Goal: Information Seeking & Learning: Learn about a topic

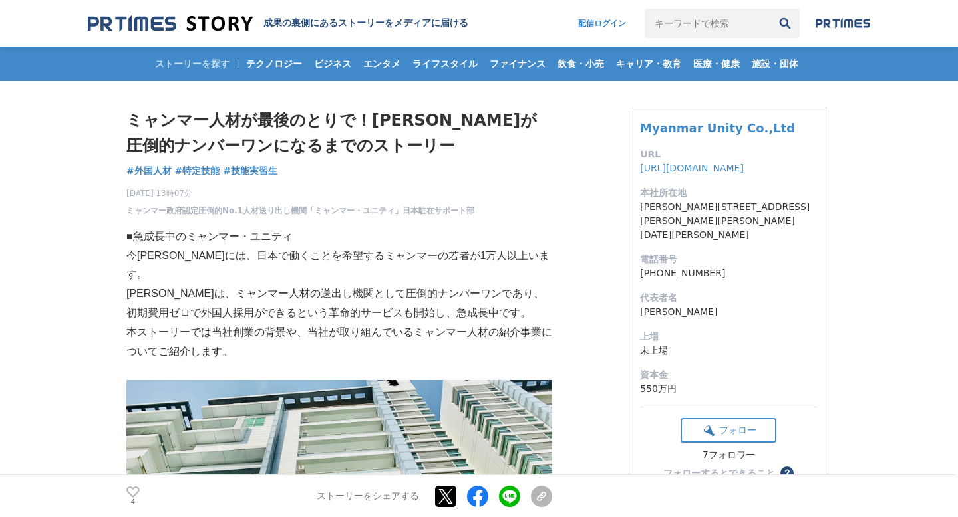
click at [148, 172] on span "#外国人材" at bounding box center [148, 171] width 45 height 12
click at [200, 168] on span "#特定技能" at bounding box center [197, 171] width 45 height 12
click at [259, 168] on span "#技能実習生" at bounding box center [250, 171] width 55 height 12
click at [148, 174] on span "#外国人材" at bounding box center [148, 171] width 45 height 12
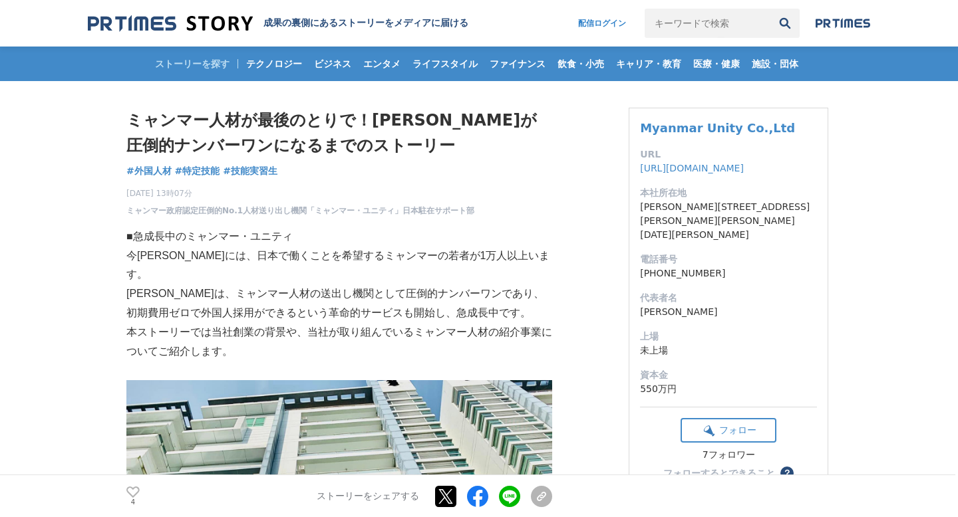
click at [847, 21] on img at bounding box center [842, 23] width 55 height 11
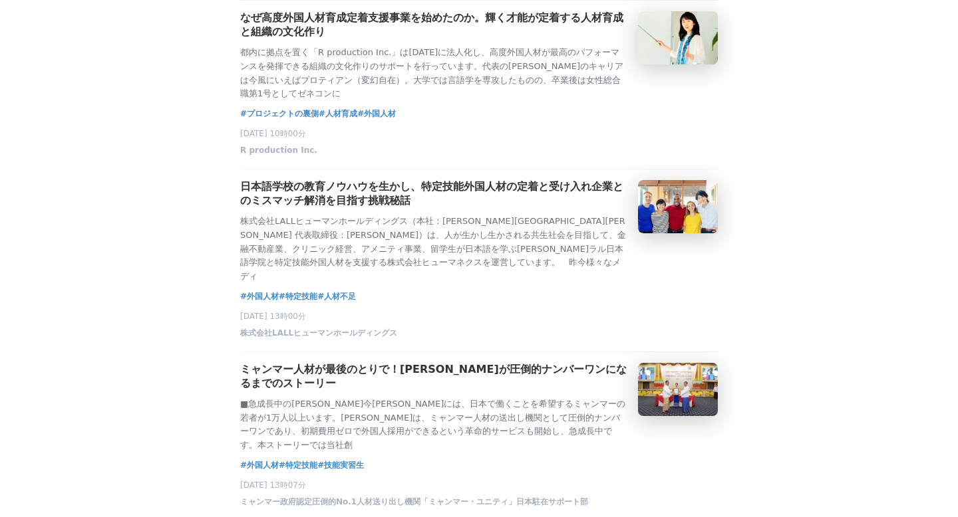
scroll to position [510, 0]
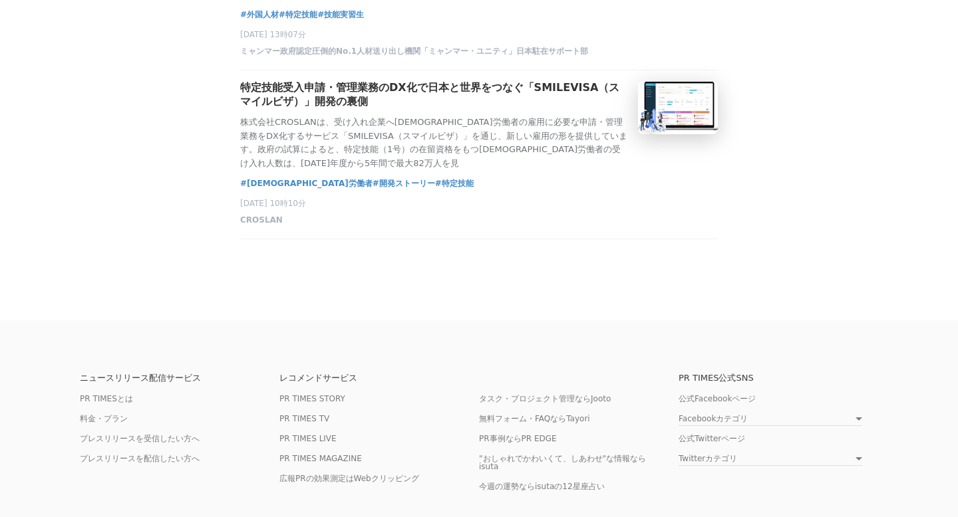
scroll to position [522, 0]
